Goal: Navigation & Orientation: Find specific page/section

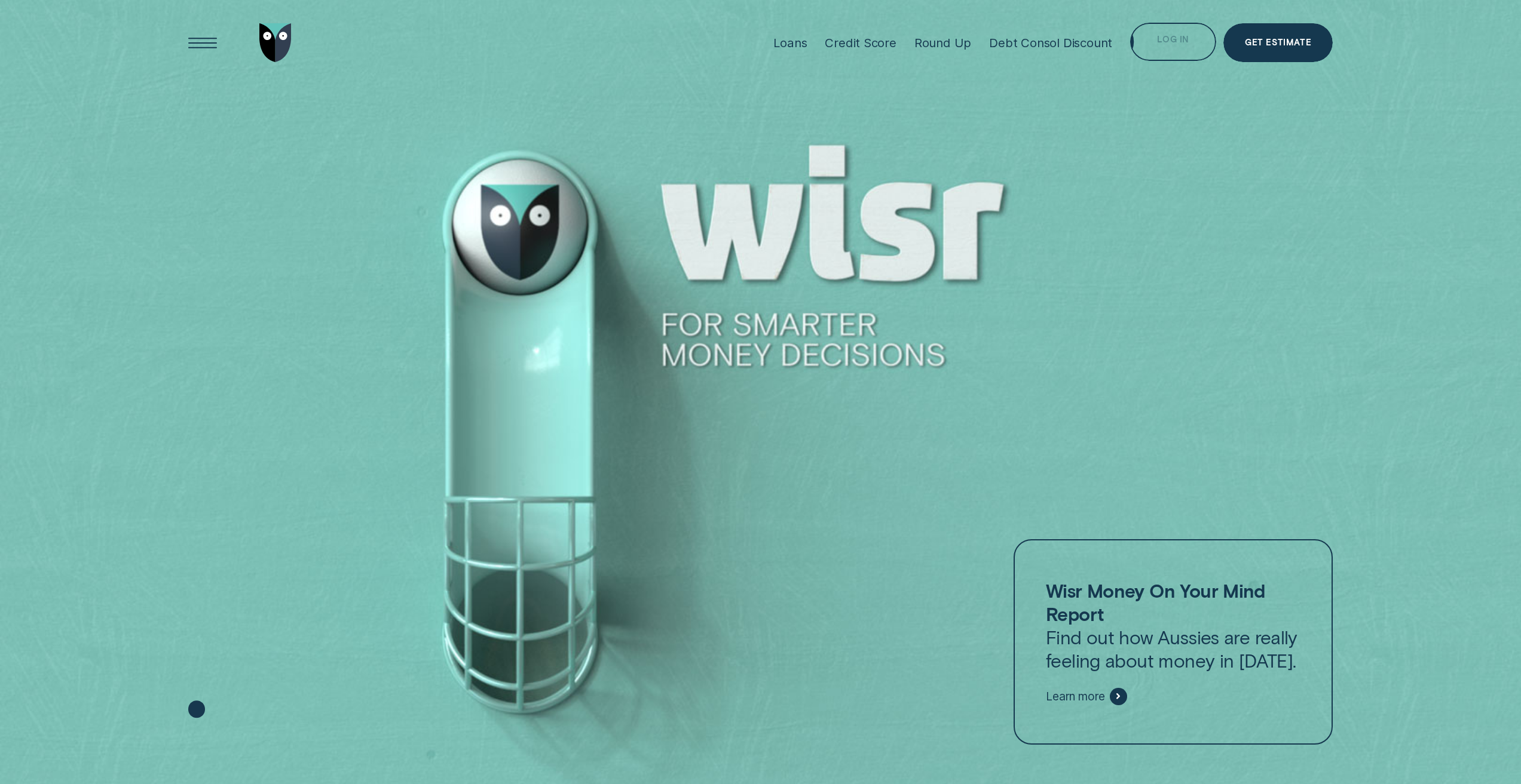
click at [1172, 41] on div "Log in" at bounding box center [1173, 44] width 32 height 8
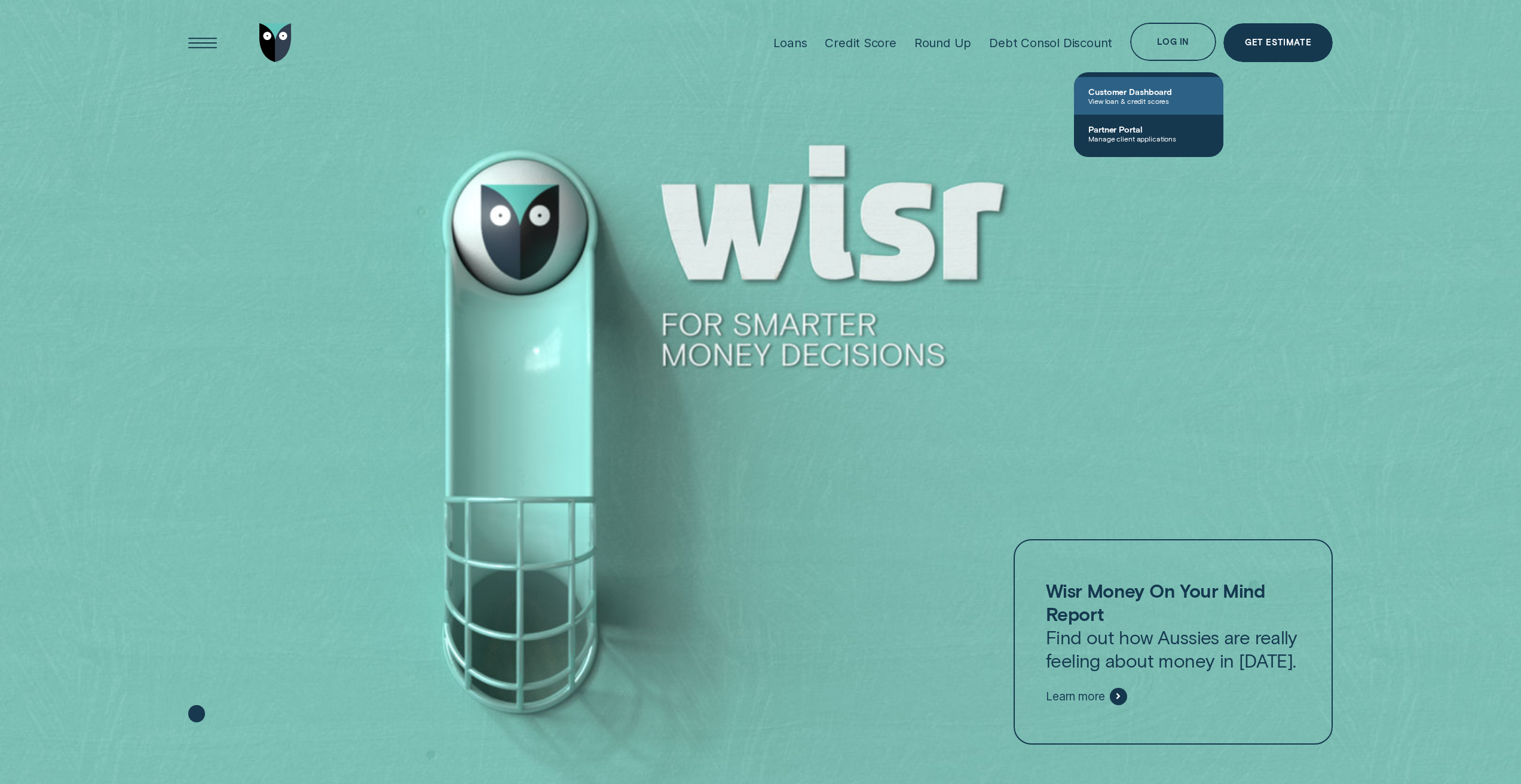
click at [1150, 97] on span "View loan & credit scores" at bounding box center [1148, 100] width 121 height 9
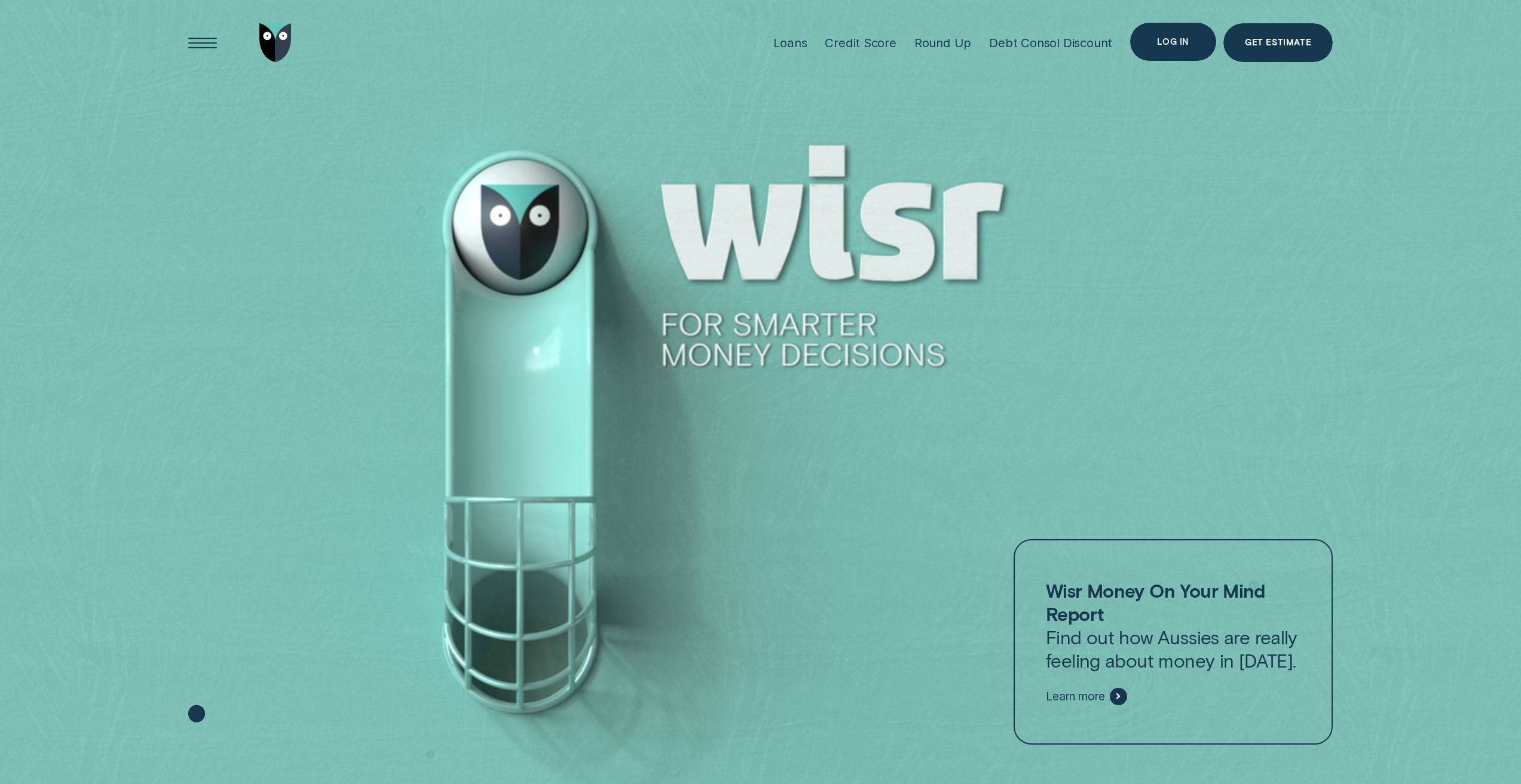
click at [1164, 33] on div "Log in" at bounding box center [1173, 42] width 86 height 39
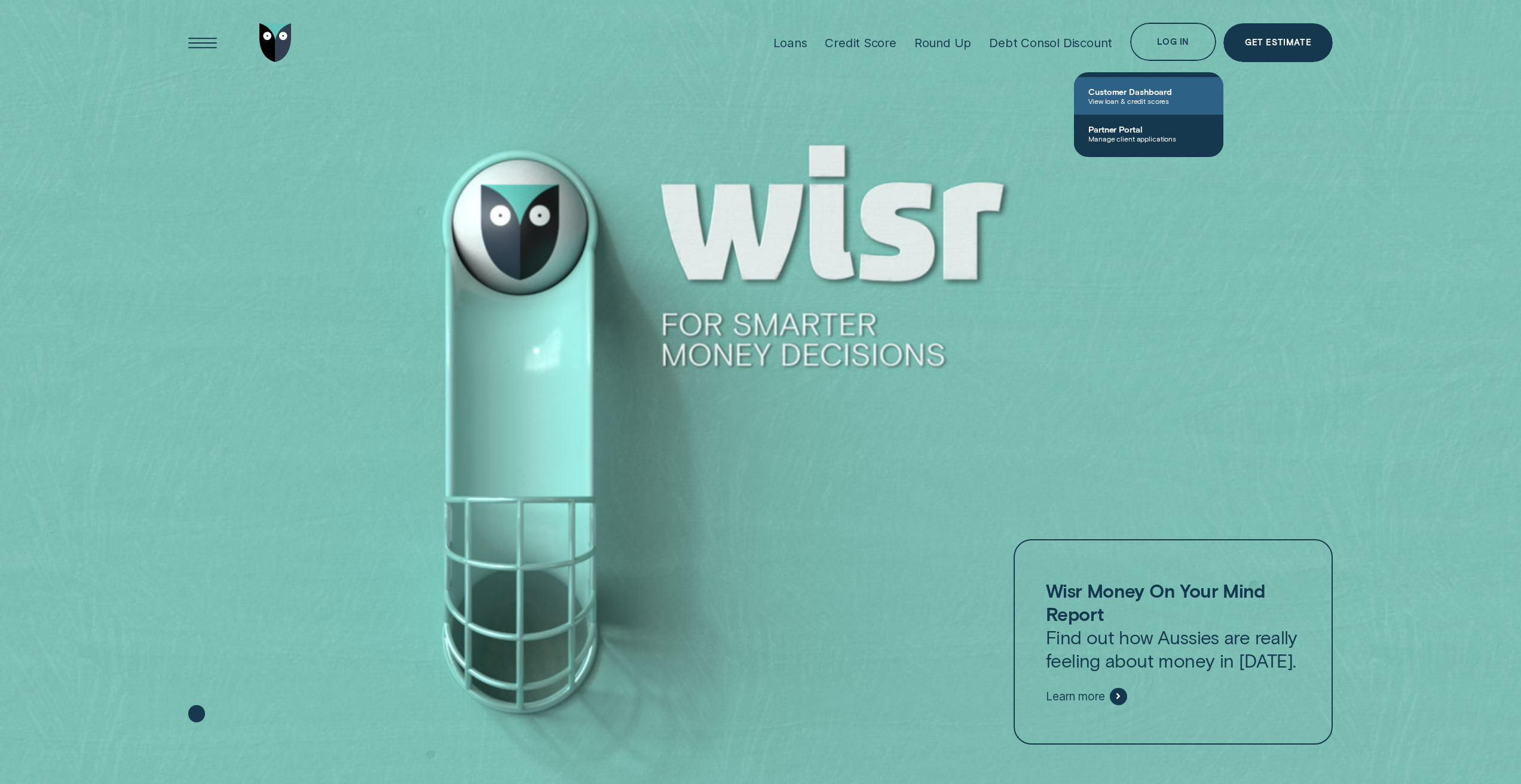
click at [1093, 104] on span "View loan & credit scores" at bounding box center [1148, 100] width 121 height 9
